Goal: Navigation & Orientation: Find specific page/section

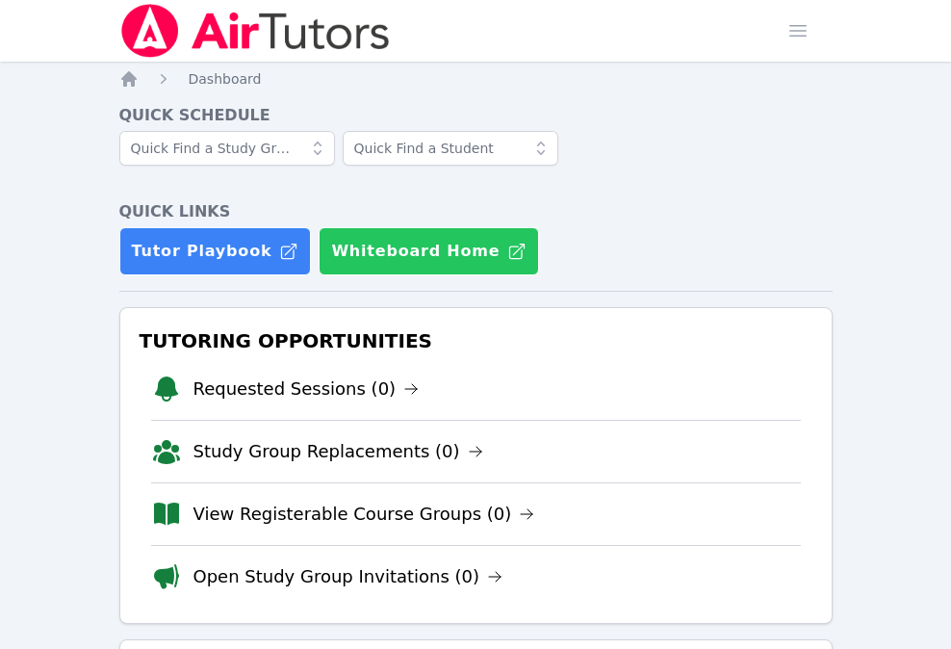
click at [397, 258] on button "Whiteboard Home" at bounding box center [429, 251] width 220 height 48
